Goal: Task Accomplishment & Management: Manage account settings

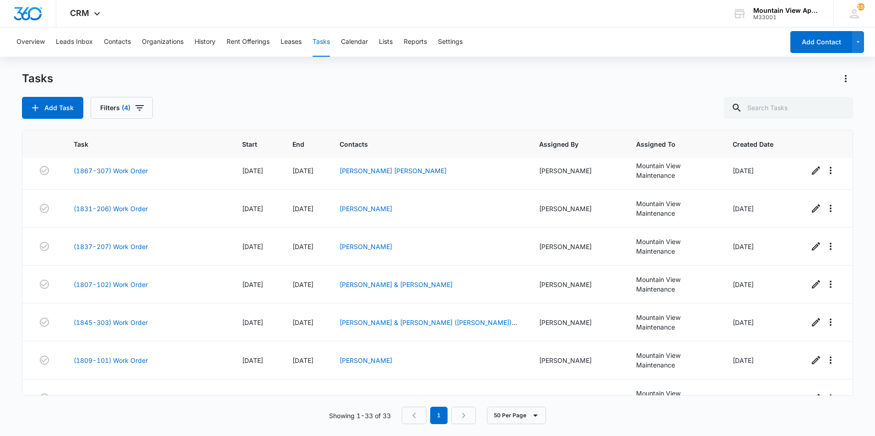
scroll to position [897, 0]
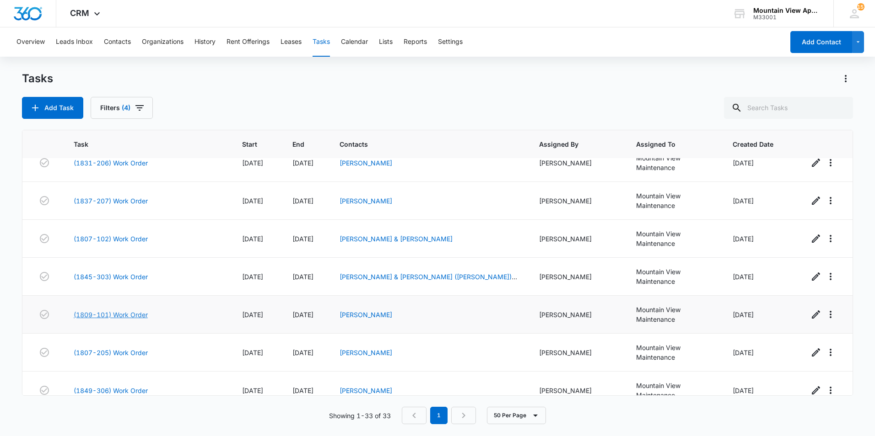
click at [114, 313] on link "(1809-101) Work Order" at bounding box center [111, 315] width 74 height 10
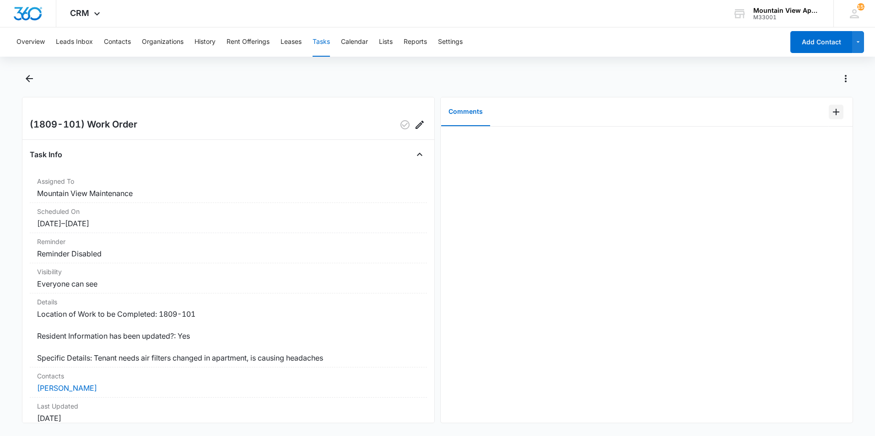
click at [831, 109] on icon "Add Comment" at bounding box center [835, 112] width 11 height 11
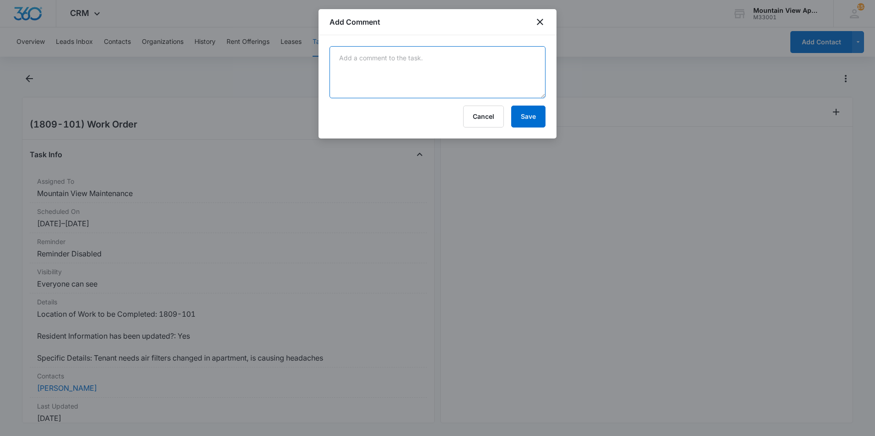
click at [495, 74] on textarea at bounding box center [437, 72] width 216 height 52
type textarea "Changed filter"
click at [518, 116] on button "Save" at bounding box center [528, 117] width 34 height 22
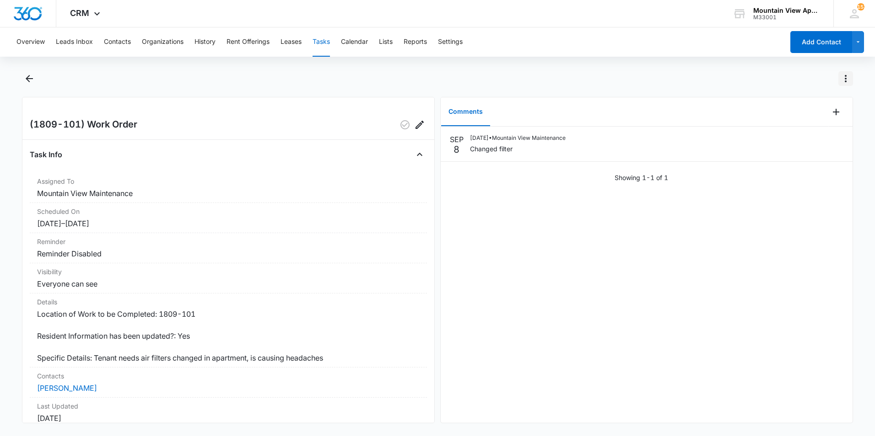
click at [843, 81] on icon "Actions" at bounding box center [845, 78] width 11 height 11
click at [819, 116] on div "Mark Complete" at bounding box center [807, 118] width 47 height 6
click at [30, 75] on icon "Back" at bounding box center [29, 78] width 11 height 11
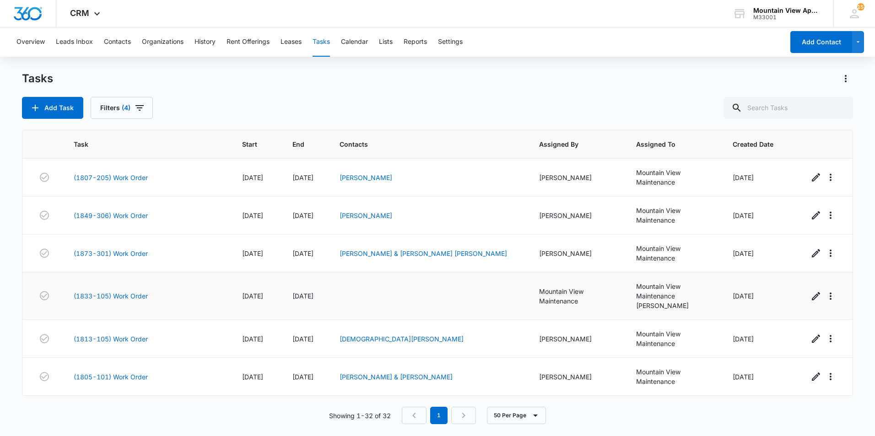
scroll to position [951, 0]
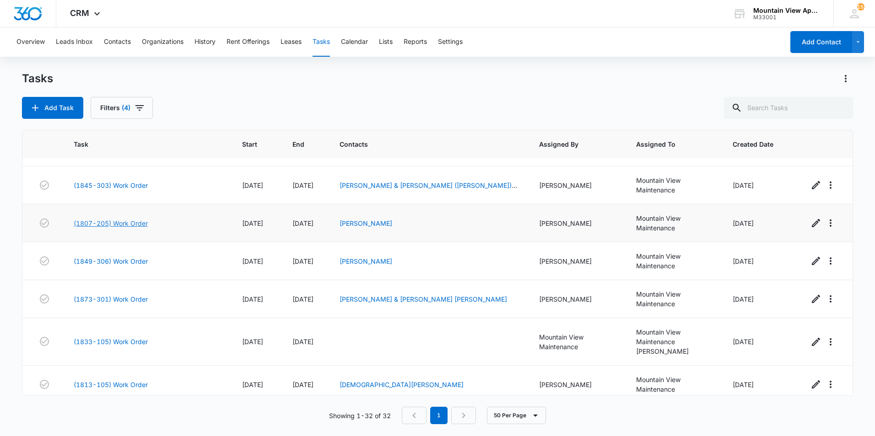
click at [104, 223] on link "(1807-205) Work Order" at bounding box center [111, 224] width 74 height 10
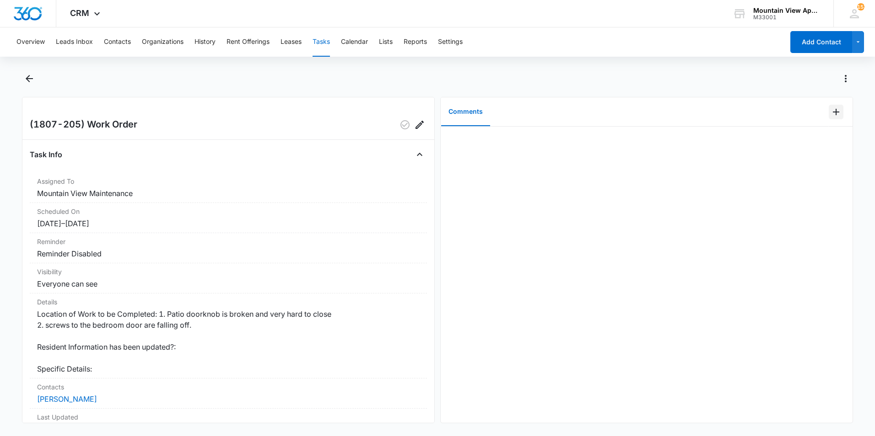
click at [830, 113] on icon "Add Comment" at bounding box center [835, 112] width 11 height 11
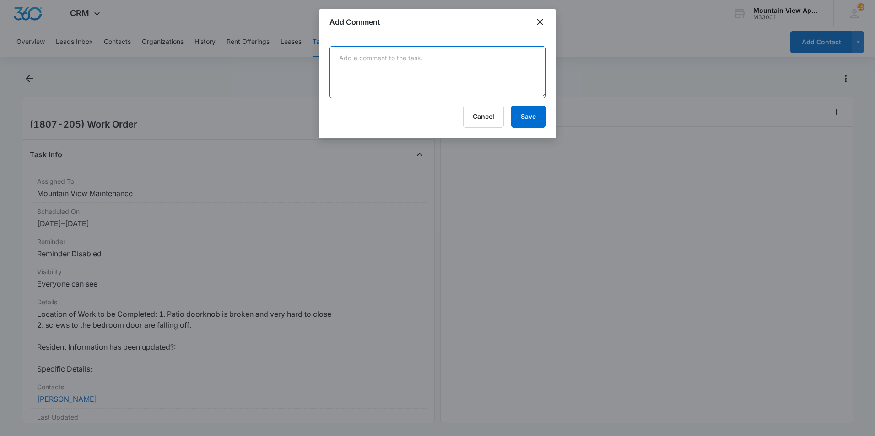
click at [460, 84] on textarea at bounding box center [437, 72] width 216 height 52
click at [373, 59] on textarea at bounding box center [437, 72] width 216 height 52
click at [343, 59] on textarea at bounding box center [437, 72] width 216 height 52
type textarea "Put new doorknob on patio door and fixed bedroom door hinges."
click at [527, 119] on button "Save" at bounding box center [528, 117] width 34 height 22
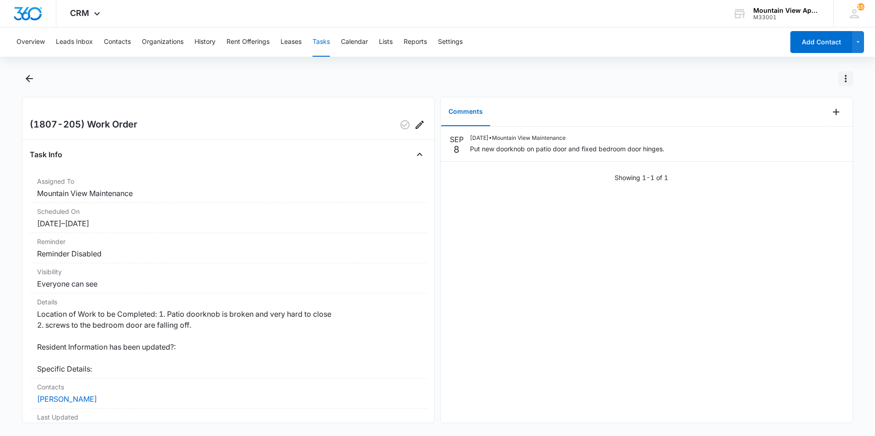
drag, startPoint x: 843, startPoint y: 78, endPoint x: 838, endPoint y: 77, distance: 6.0
click at [840, 78] on icon "Actions" at bounding box center [845, 78] width 11 height 11
click at [824, 115] on div "Mark Complete" at bounding box center [807, 118] width 47 height 6
click at [31, 80] on icon "Back" at bounding box center [29, 78] width 11 height 11
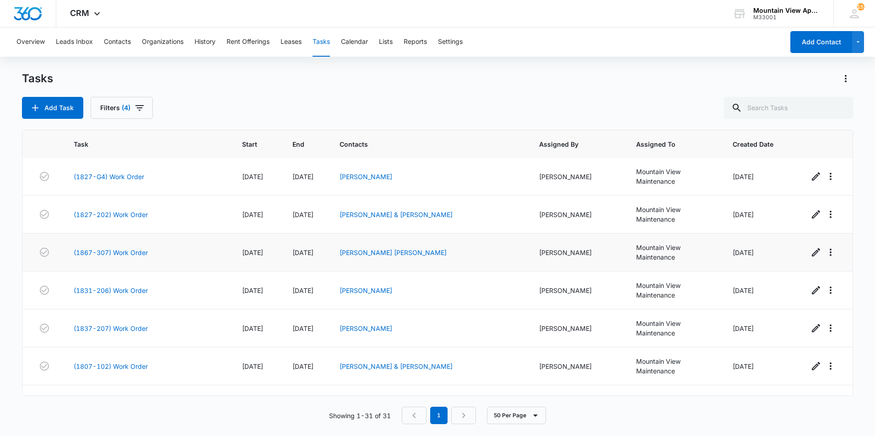
scroll to position [959, 0]
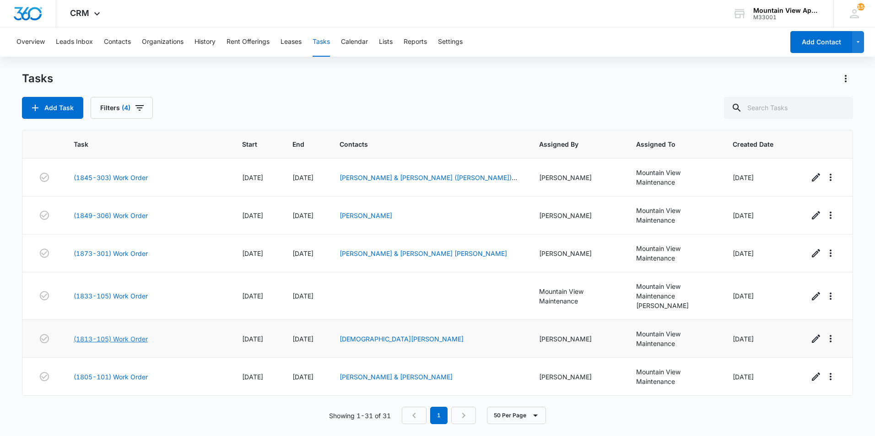
click at [116, 340] on link "(1813-105) Work Order" at bounding box center [111, 339] width 74 height 10
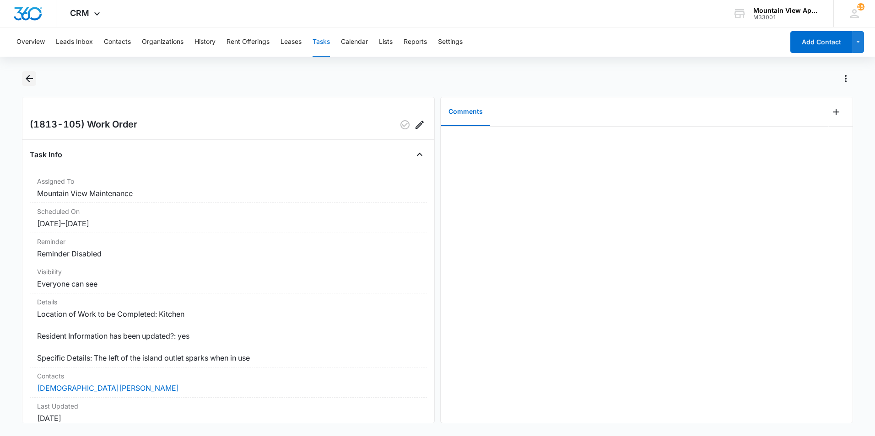
click at [30, 78] on icon "Back" at bounding box center [29, 78] width 7 height 7
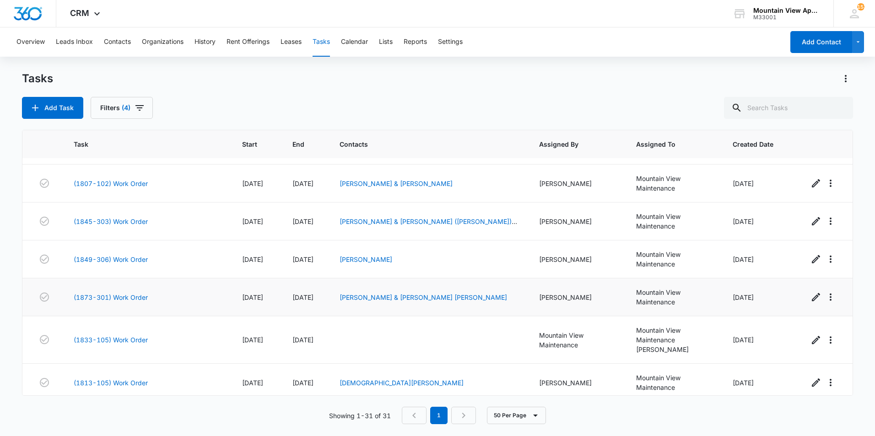
scroll to position [959, 0]
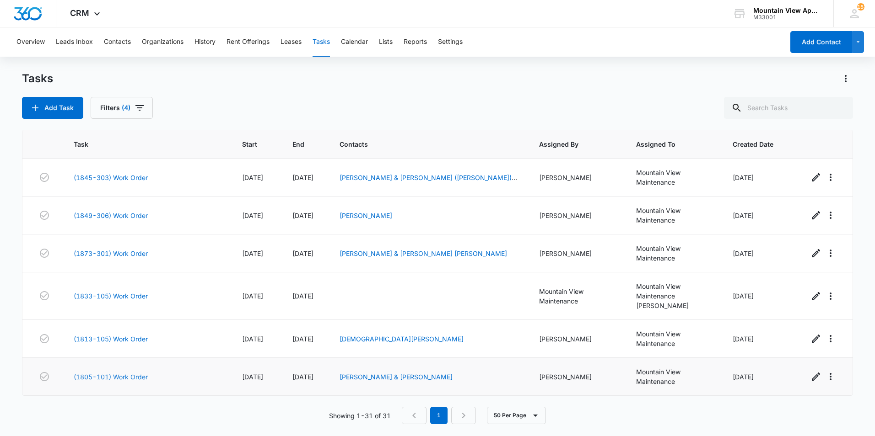
click at [135, 376] on link "(1805-101) Work Order" at bounding box center [111, 377] width 74 height 10
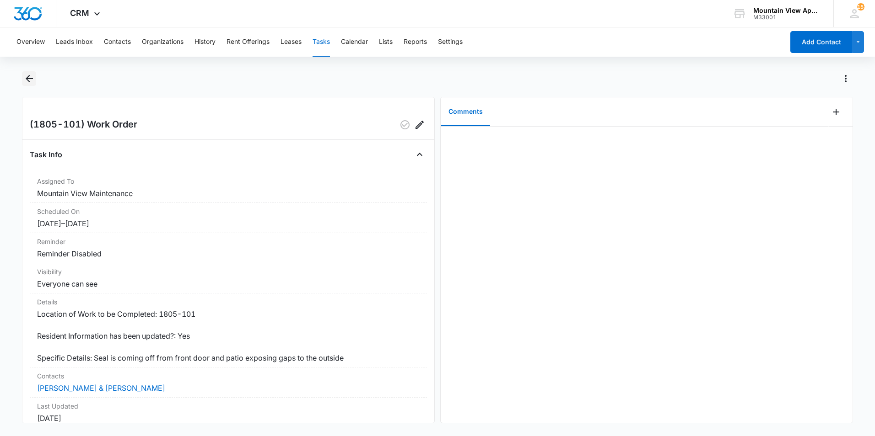
click at [27, 77] on icon "Back" at bounding box center [29, 78] width 7 height 7
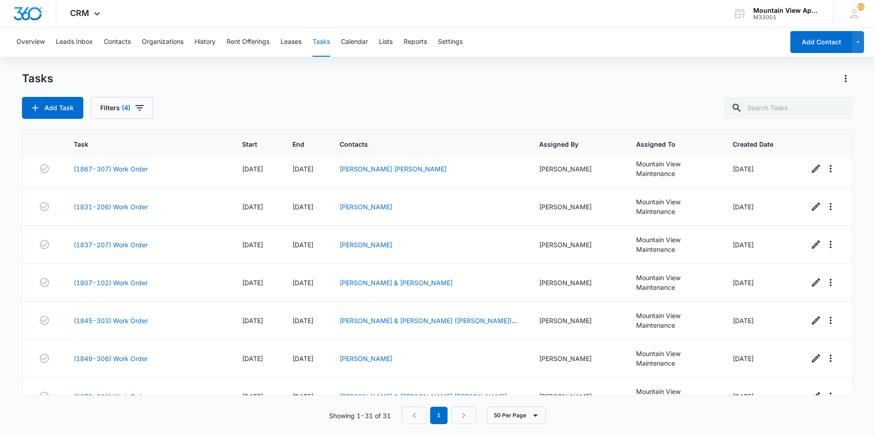
scroll to position [959, 0]
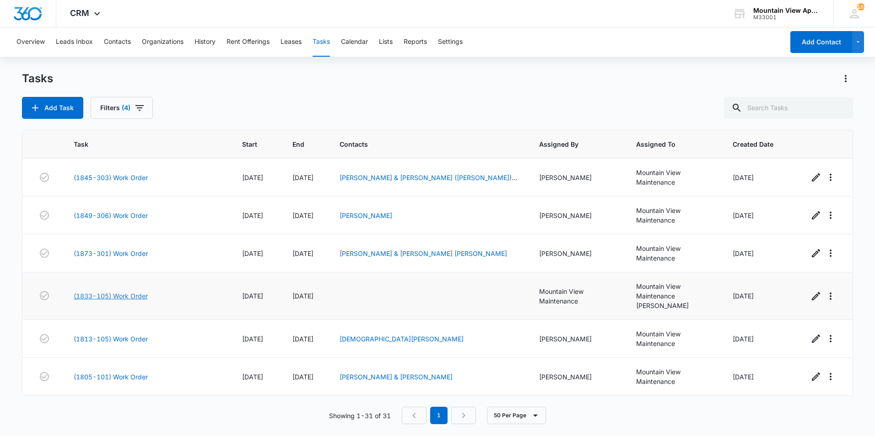
click at [137, 295] on link "(1833-105) Work Order" at bounding box center [111, 296] width 74 height 10
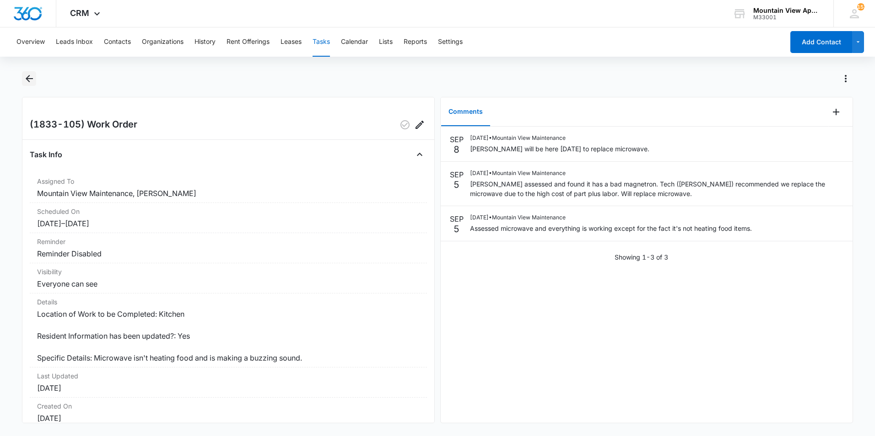
click at [32, 79] on icon "Back" at bounding box center [29, 78] width 7 height 7
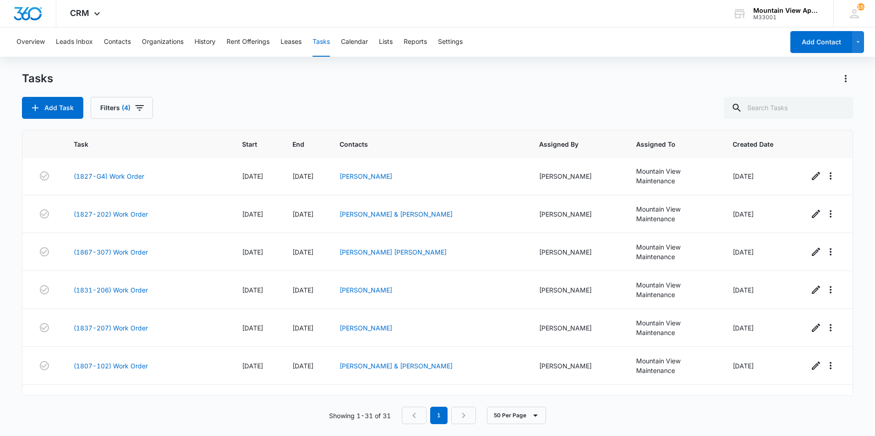
scroll to position [732, 0]
click at [137, 291] on link "(1831-206) Work Order" at bounding box center [111, 291] width 74 height 10
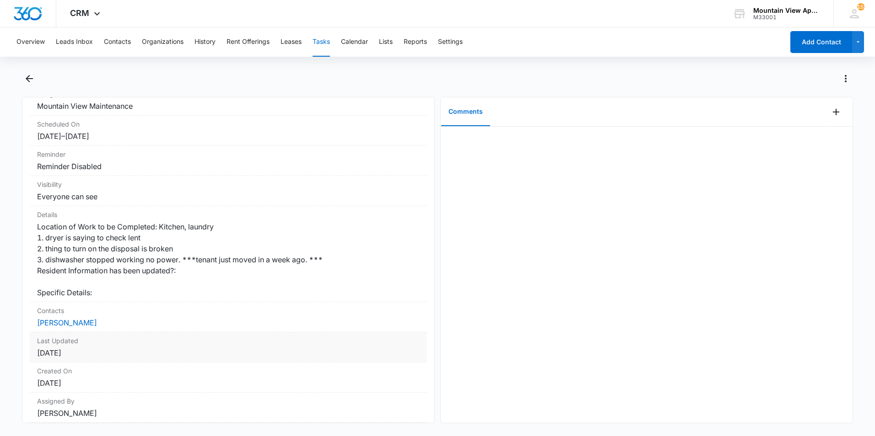
scroll to position [91, 0]
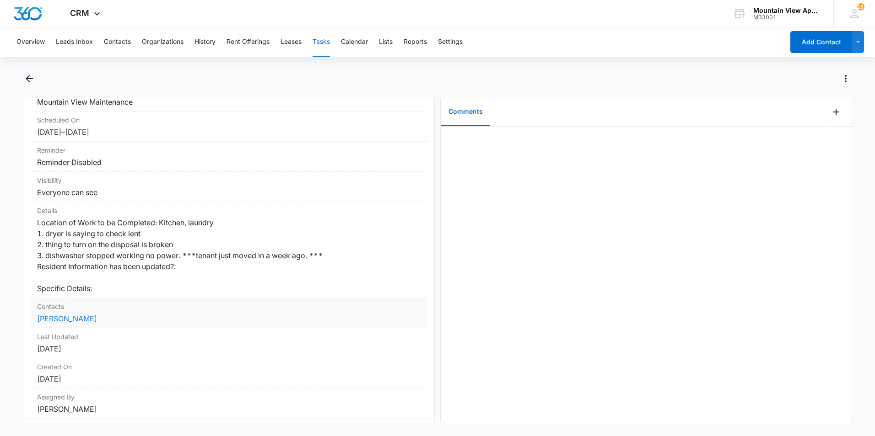
click at [63, 319] on link "[PERSON_NAME]" at bounding box center [67, 318] width 60 height 9
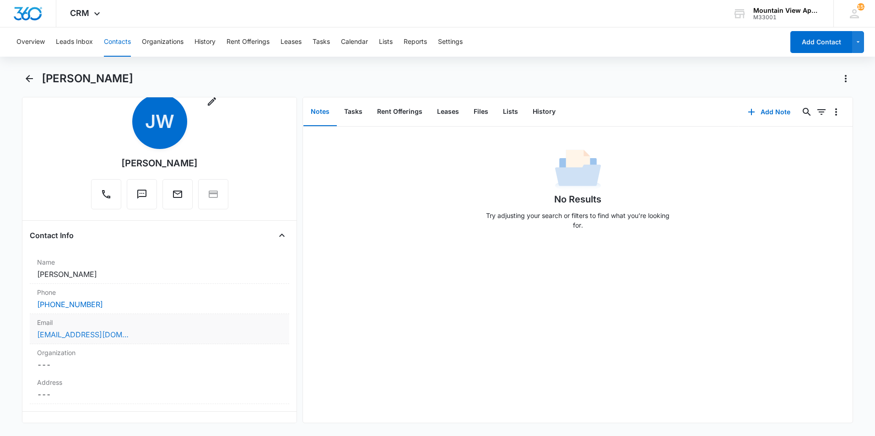
scroll to position [46, 0]
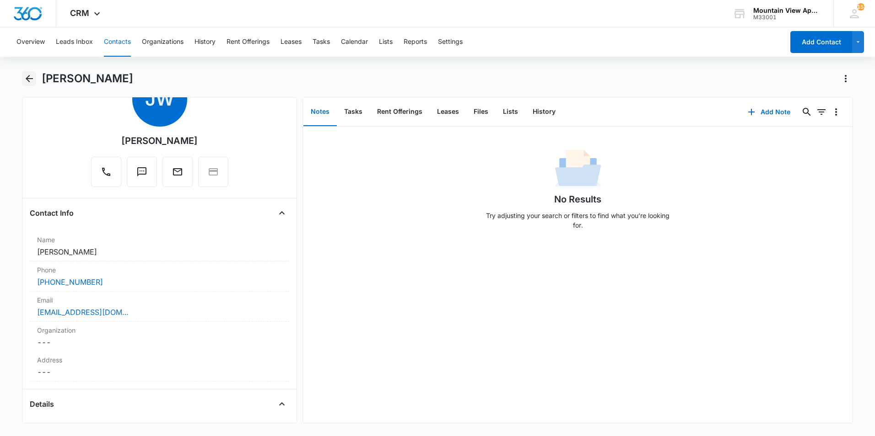
click at [30, 77] on icon "Back" at bounding box center [29, 78] width 11 height 11
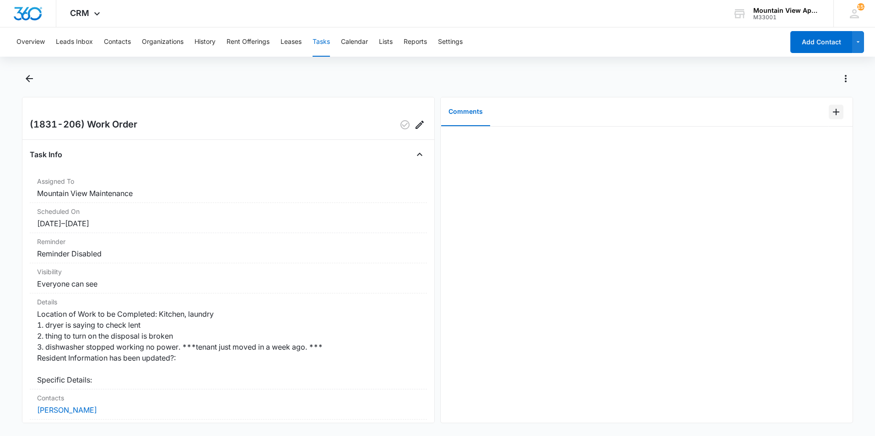
click at [833, 112] on icon "Add Comment" at bounding box center [836, 112] width 6 height 6
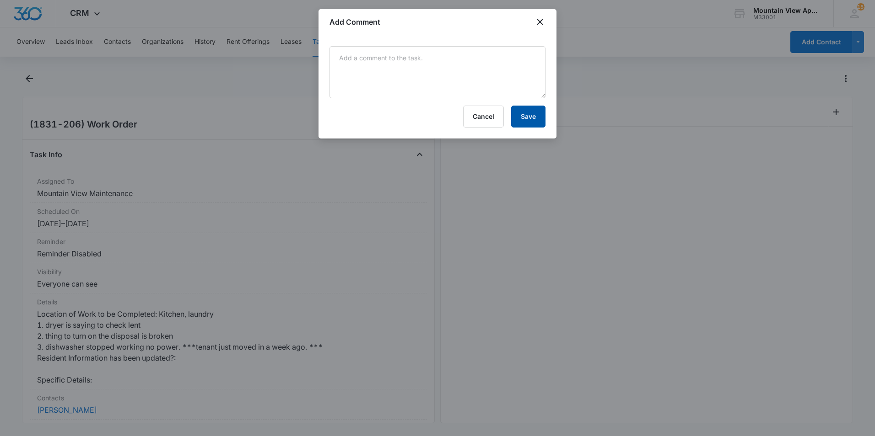
click at [532, 117] on button "Save" at bounding box center [528, 117] width 34 height 22
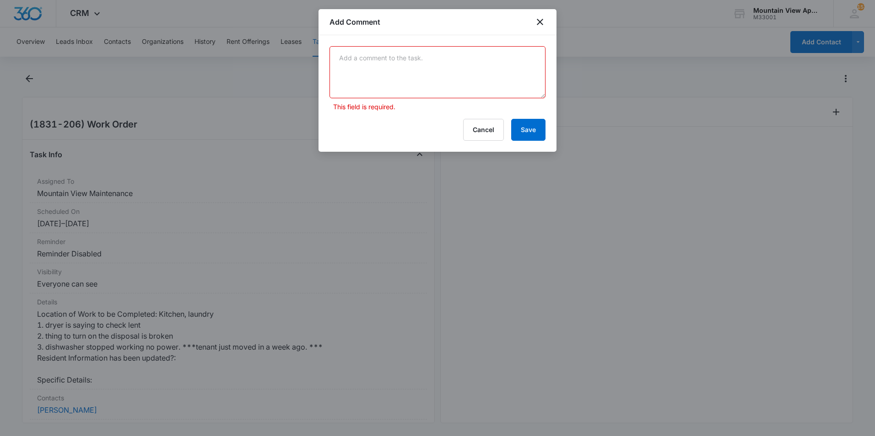
click at [485, 71] on textarea at bounding box center [437, 72] width 216 height 52
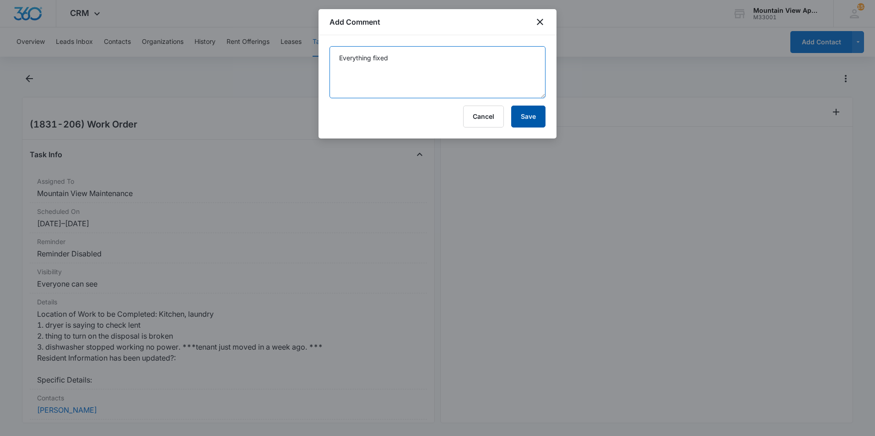
type textarea "Everything fixed"
click at [518, 121] on button "Save" at bounding box center [528, 117] width 34 height 22
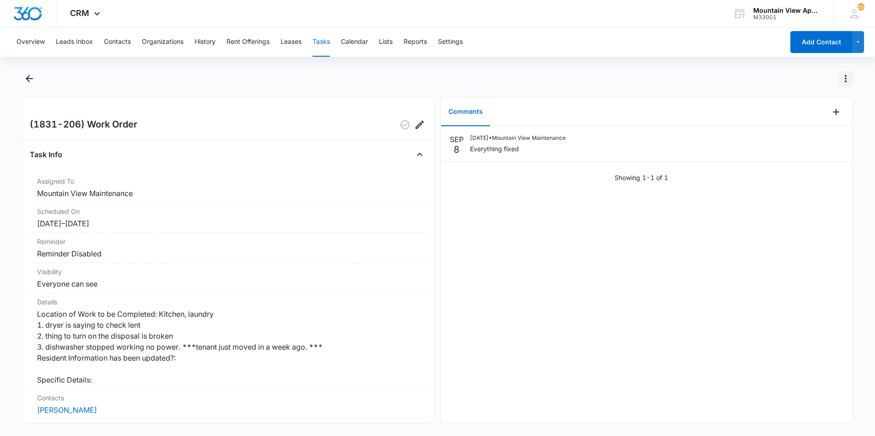
click at [845, 80] on icon "Actions" at bounding box center [845, 78] width 11 height 11
click at [828, 117] on div "Mark Complete" at bounding box center [807, 118] width 47 height 6
click at [32, 79] on icon "Back" at bounding box center [29, 78] width 7 height 7
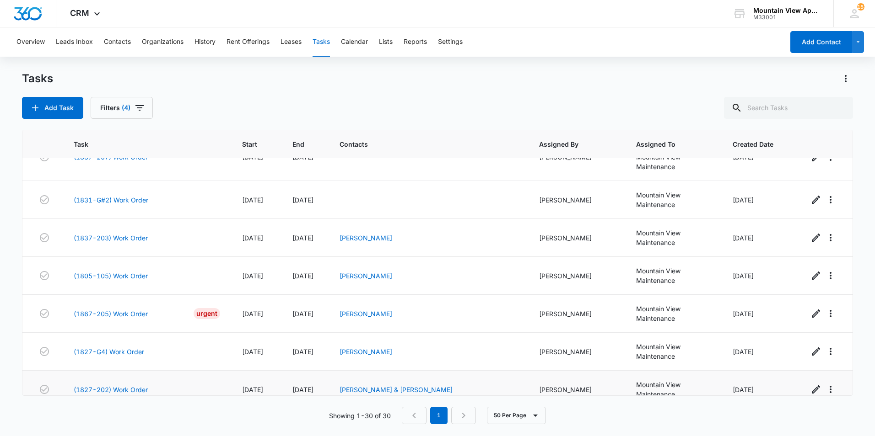
scroll to position [555, 0]
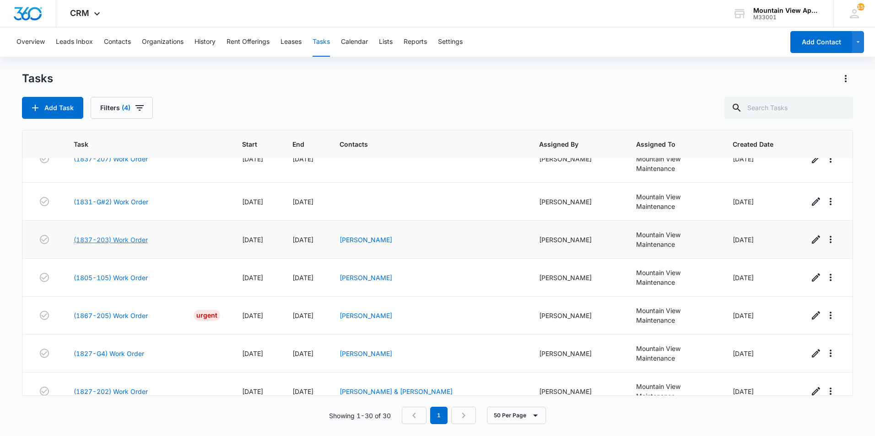
click at [137, 240] on link "(1837-203) Work Order" at bounding box center [111, 240] width 74 height 10
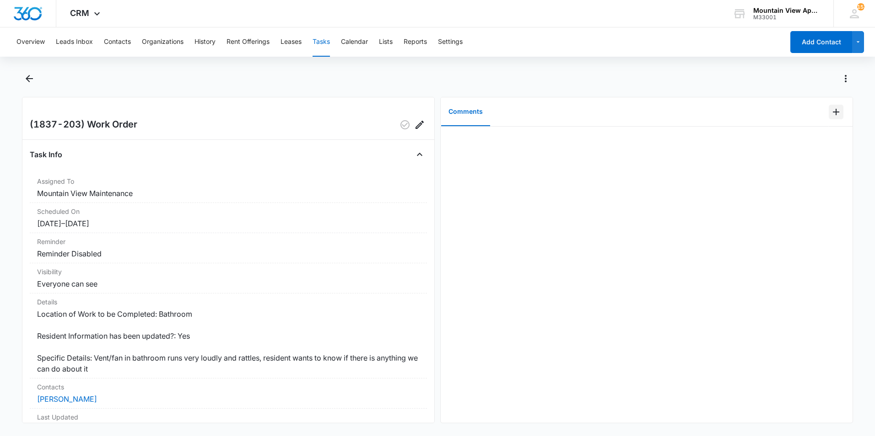
click at [830, 112] on icon "Add Comment" at bounding box center [835, 112] width 11 height 11
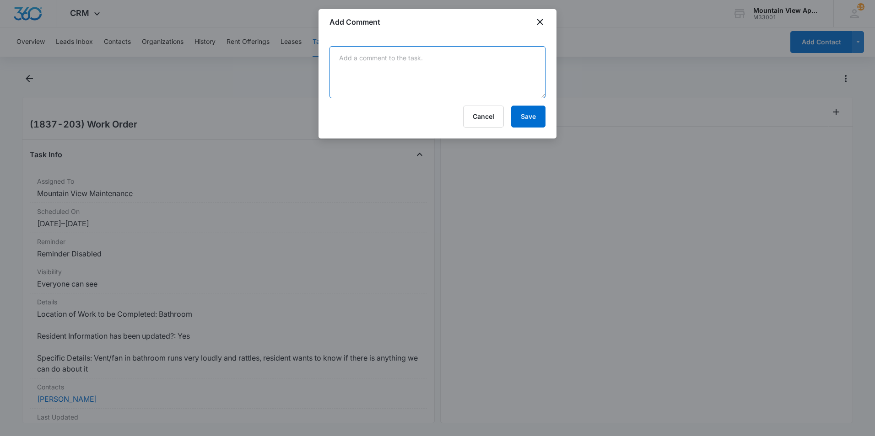
click at [468, 80] on textarea at bounding box center [437, 72] width 216 height 52
type textarea "Fan doesnt run any softer"
click at [532, 118] on button "Save" at bounding box center [528, 117] width 34 height 22
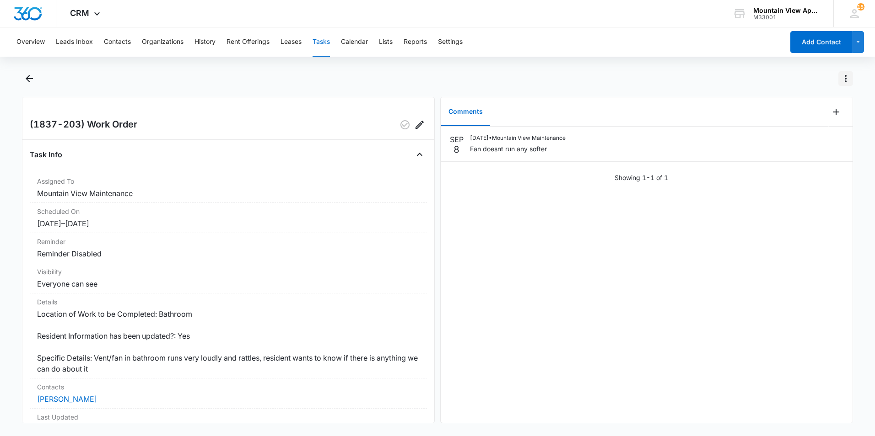
click at [847, 77] on icon "Actions" at bounding box center [845, 78] width 11 height 11
click at [795, 116] on div "Mark Complete" at bounding box center [807, 118] width 47 height 6
click at [31, 81] on icon "Back" at bounding box center [29, 78] width 11 height 11
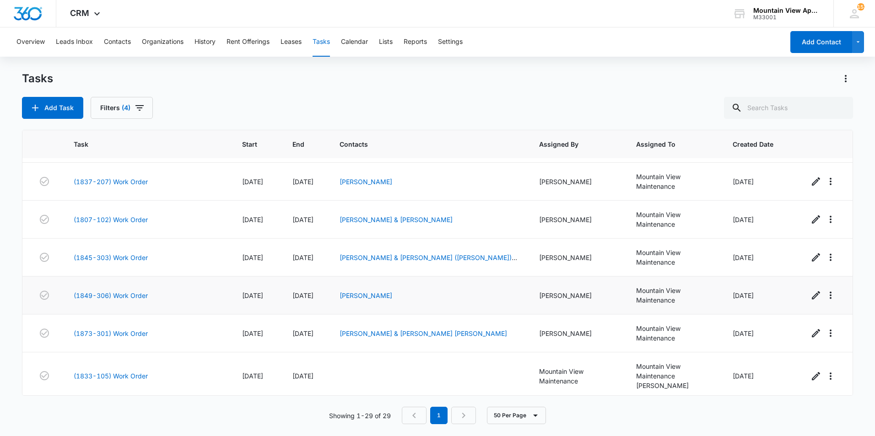
scroll to position [883, 0]
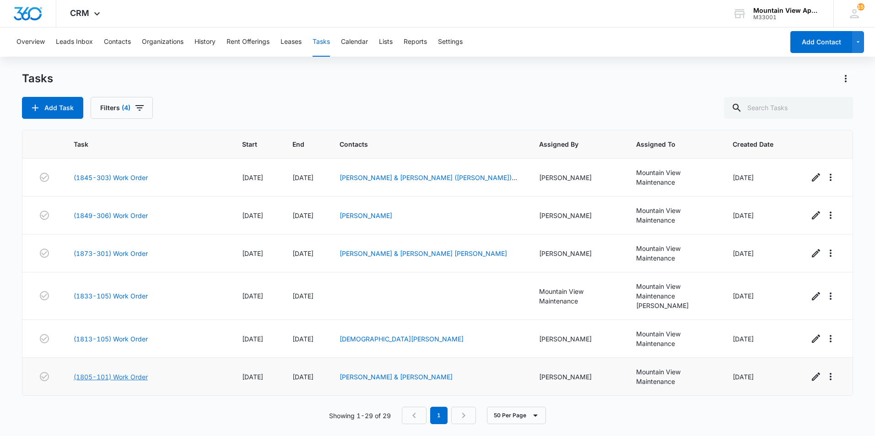
click at [134, 377] on link "(1805-101) Work Order" at bounding box center [111, 377] width 74 height 10
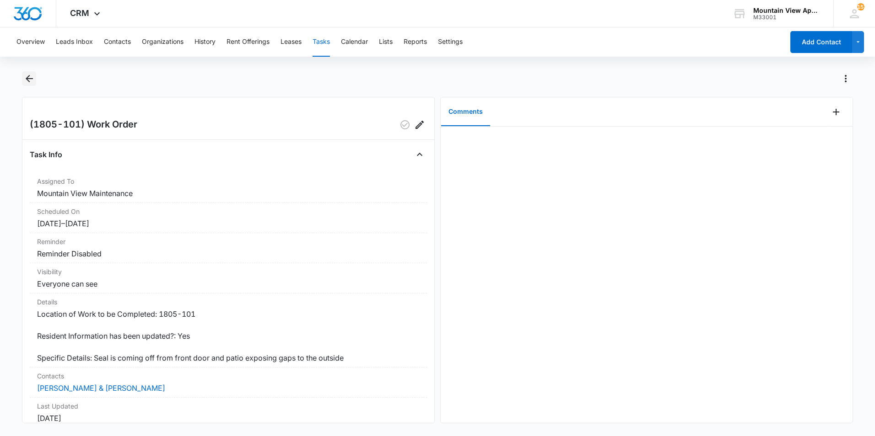
click at [28, 77] on icon "Back" at bounding box center [29, 78] width 11 height 11
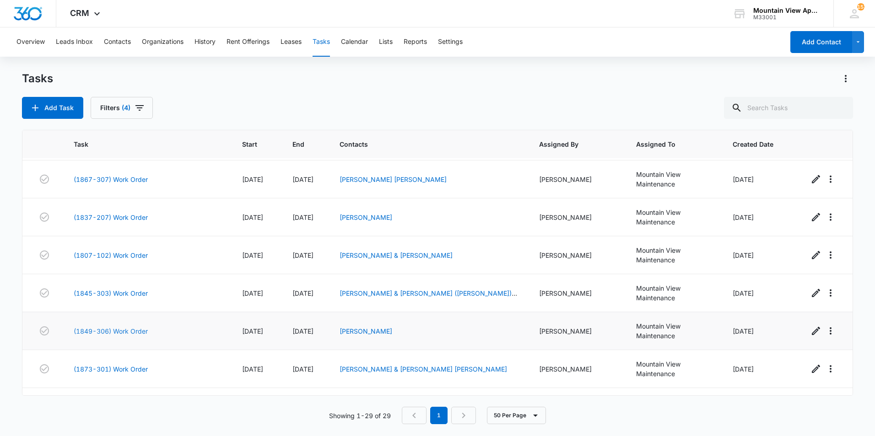
scroll to position [746, 0]
